Goal: Find specific page/section

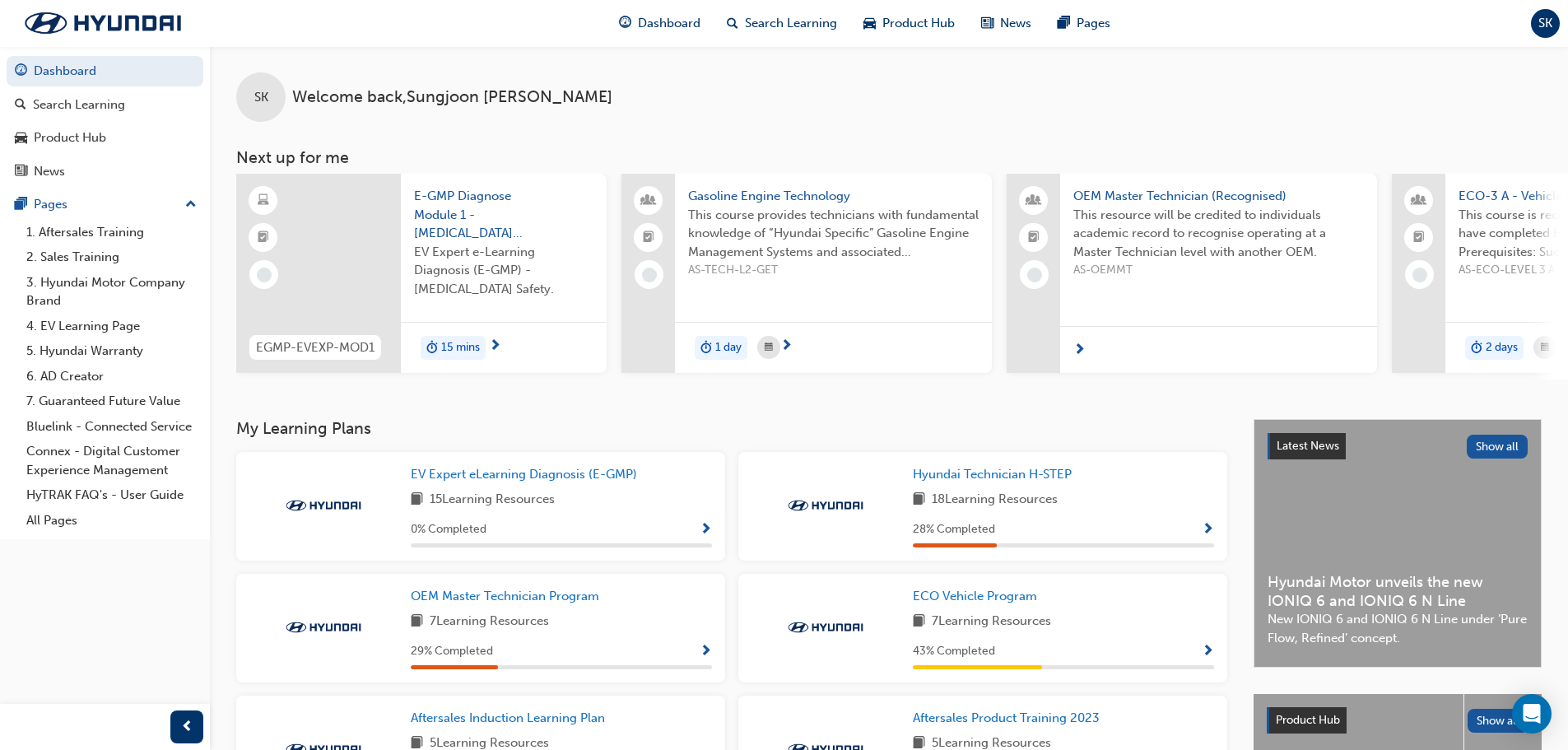
click at [1545, 33] on div "SK" at bounding box center [1545, 23] width 29 height 29
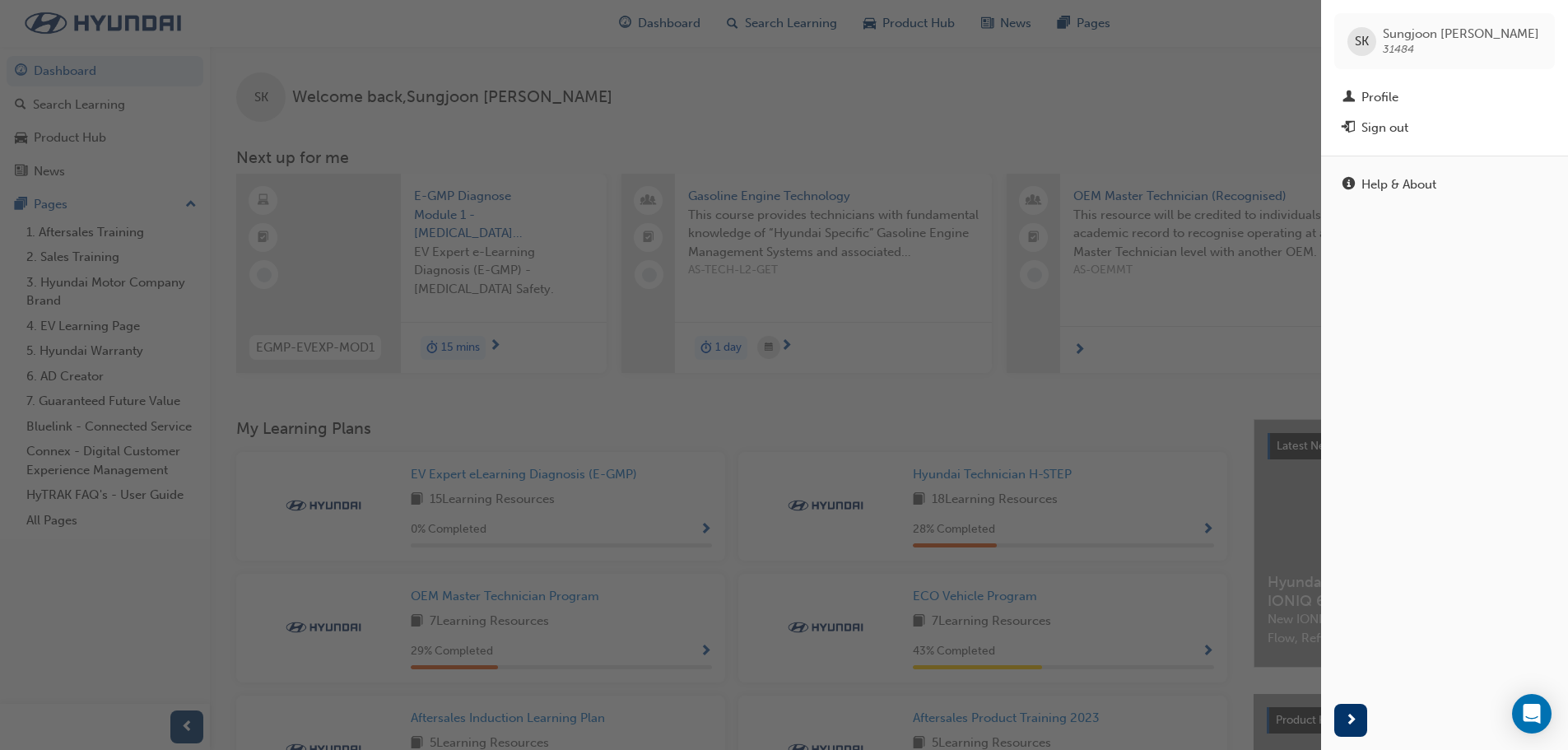
click at [1106, 89] on div "button" at bounding box center [661, 375] width 1321 height 750
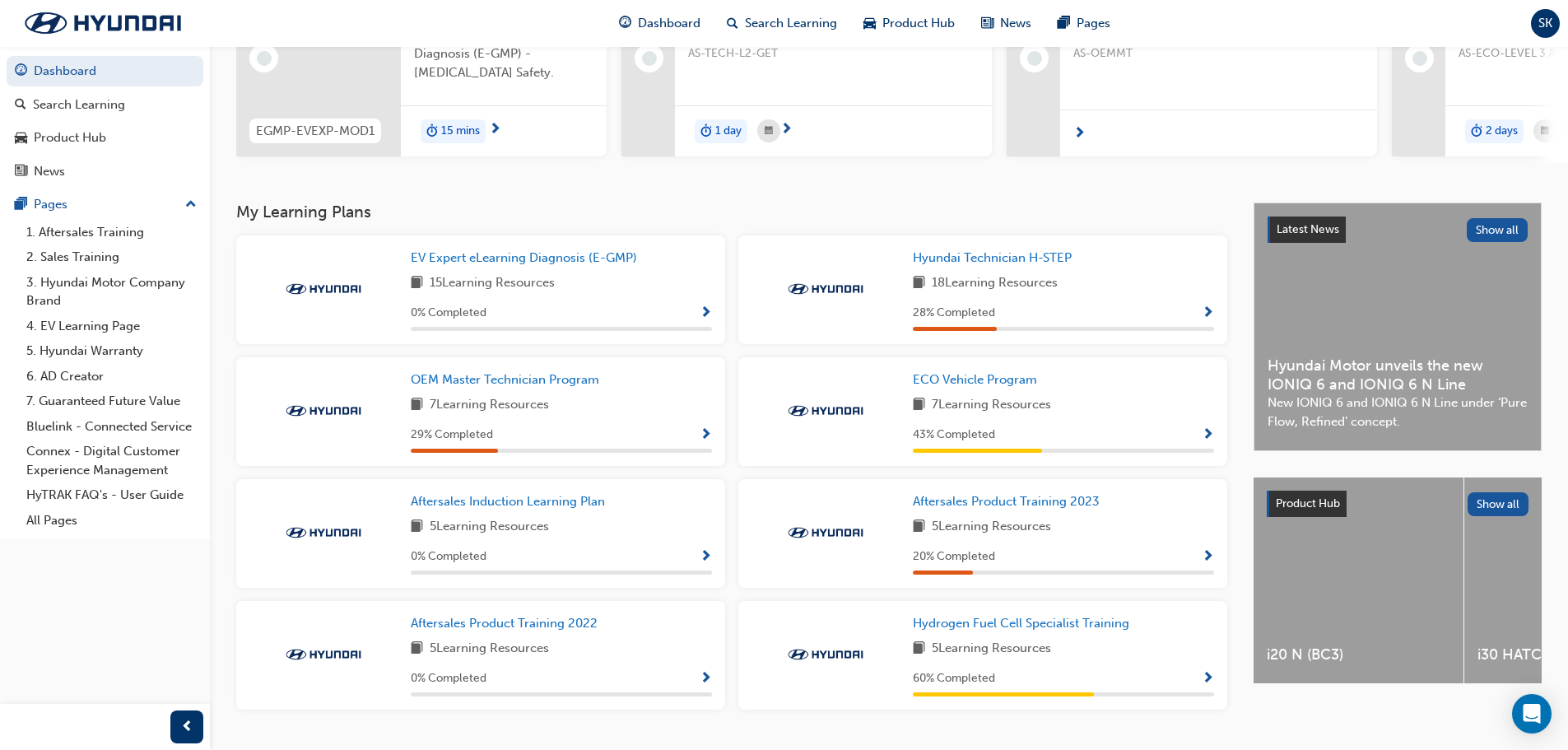
scroll to position [247, 0]
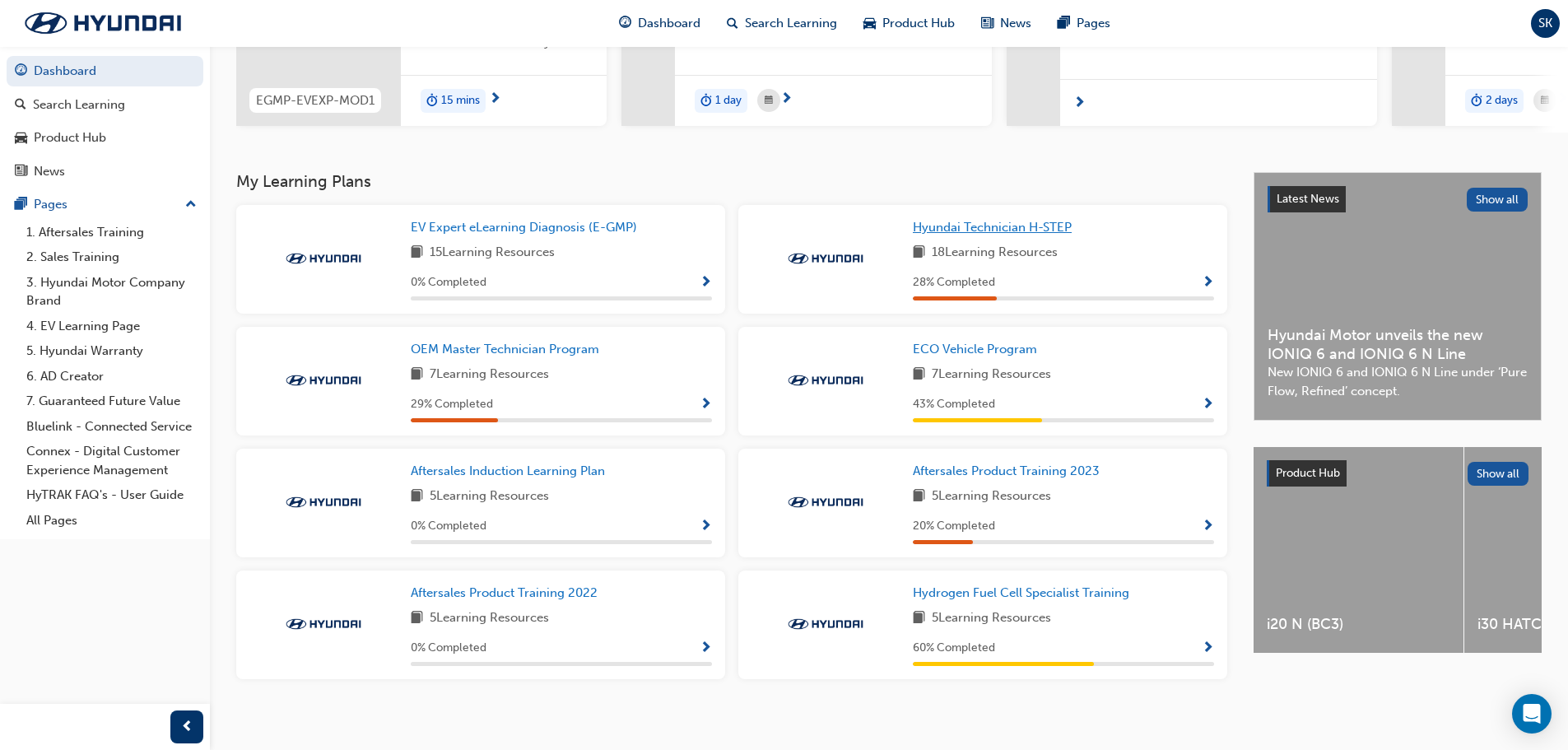
click at [1054, 238] on link "Hyundai Technician H-STEP" at bounding box center [995, 228] width 166 height 19
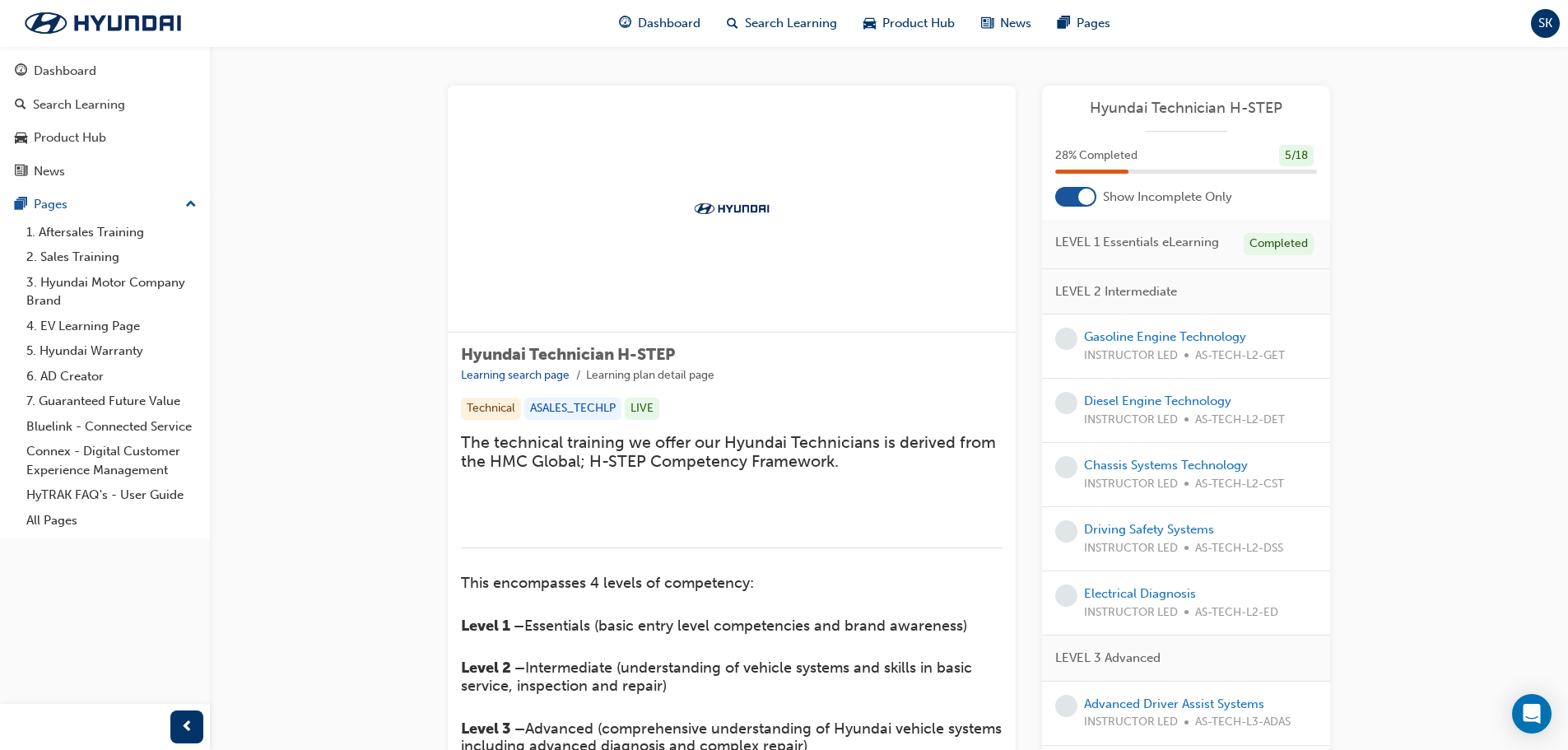
click at [1073, 194] on div at bounding box center [1075, 196] width 41 height 20
